Goal: Information Seeking & Learning: Stay updated

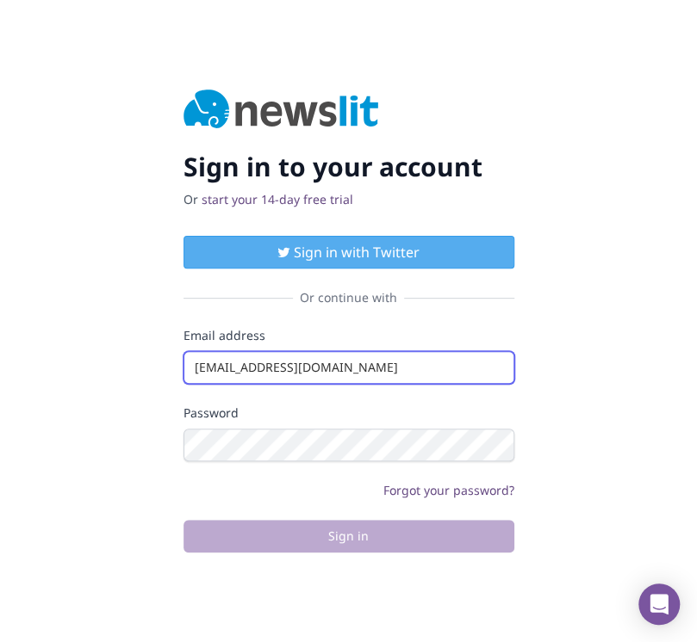
type input "info@startingupgood.info"
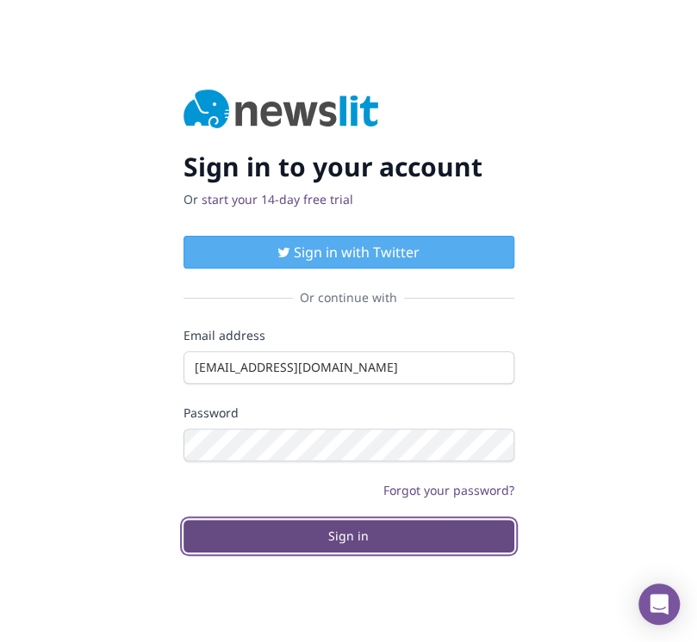
click at [348, 536] on button "Sign in" at bounding box center [348, 536] width 331 height 33
